Goal: Task Accomplishment & Management: Use online tool/utility

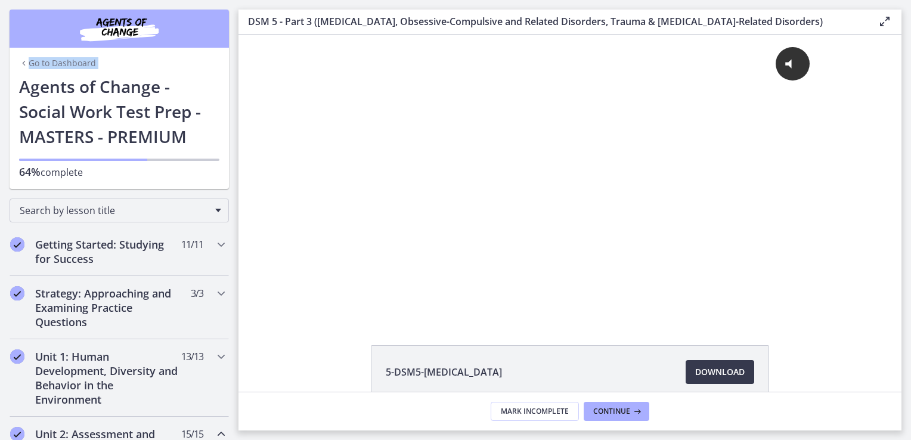
drag, startPoint x: 209, startPoint y: 35, endPoint x: 200, endPoint y: 8, distance: 28.5
click at [200, 8] on section "Go to Dashboard Go to Dashboard Agents of Change - Social Work Test Prep - MAST…" at bounding box center [119, 94] width 219 height 189
click at [54, 60] on link "Go to Dashboard" at bounding box center [57, 63] width 77 height 12
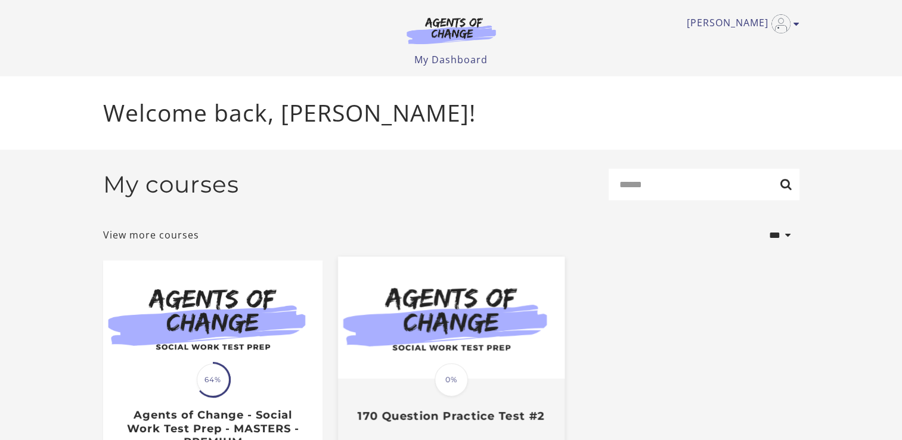
click at [467, 314] on img at bounding box center [450, 318] width 226 height 122
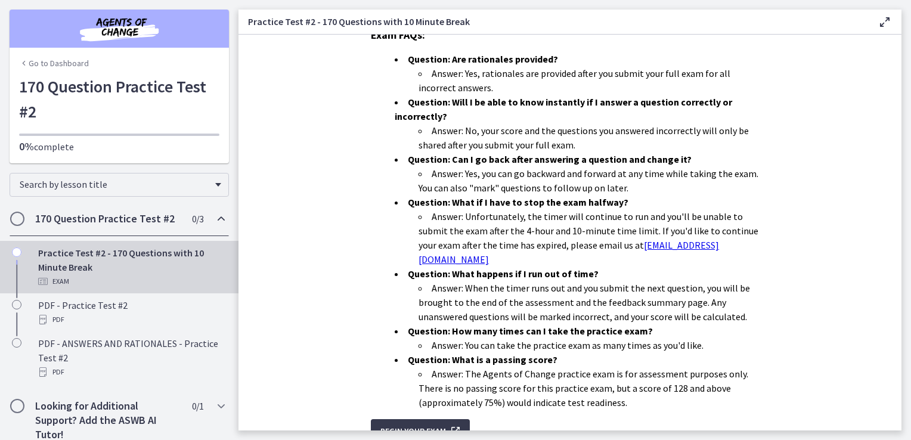
scroll to position [363, 0]
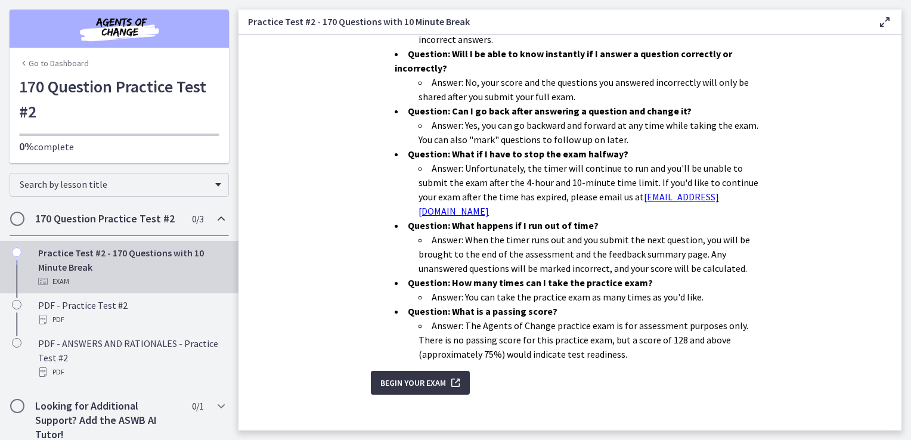
click at [446, 375] on icon "submit" at bounding box center [454, 382] width 17 height 14
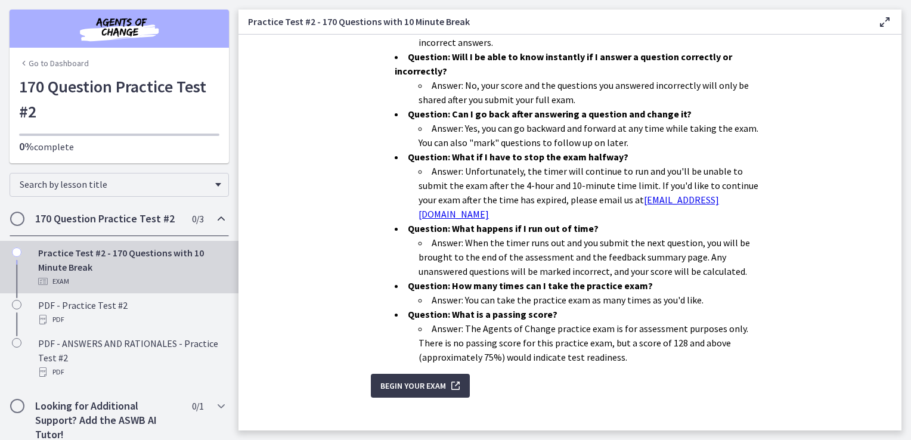
scroll to position [363, 0]
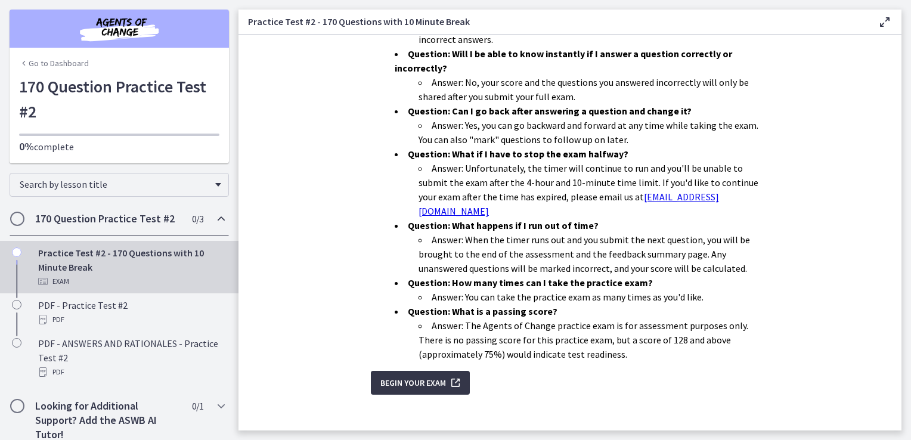
click at [446, 375] on icon "submit" at bounding box center [454, 382] width 17 height 14
